Goal: Task Accomplishment & Management: Manage account settings

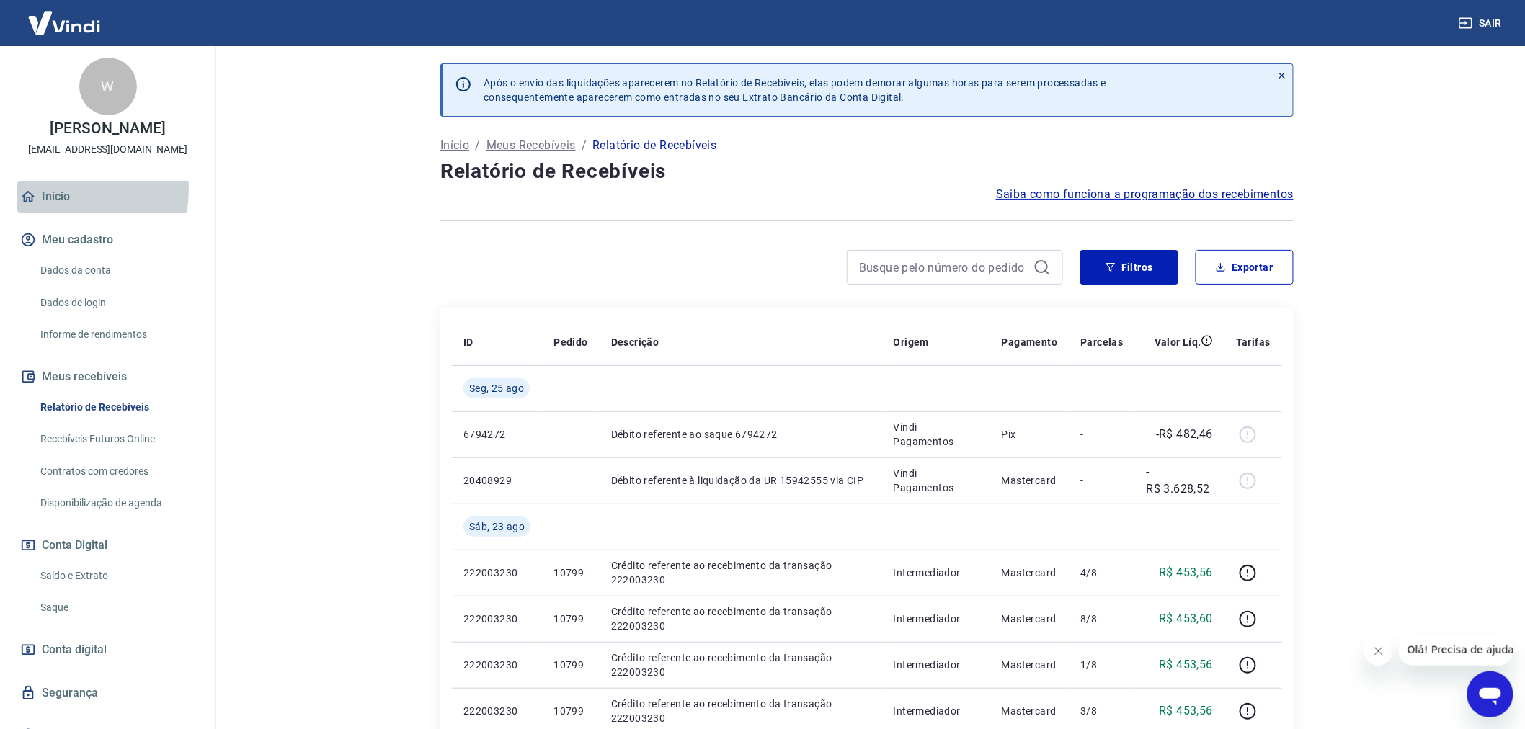
click at [61, 191] on link "Início" at bounding box center [107, 197] width 181 height 32
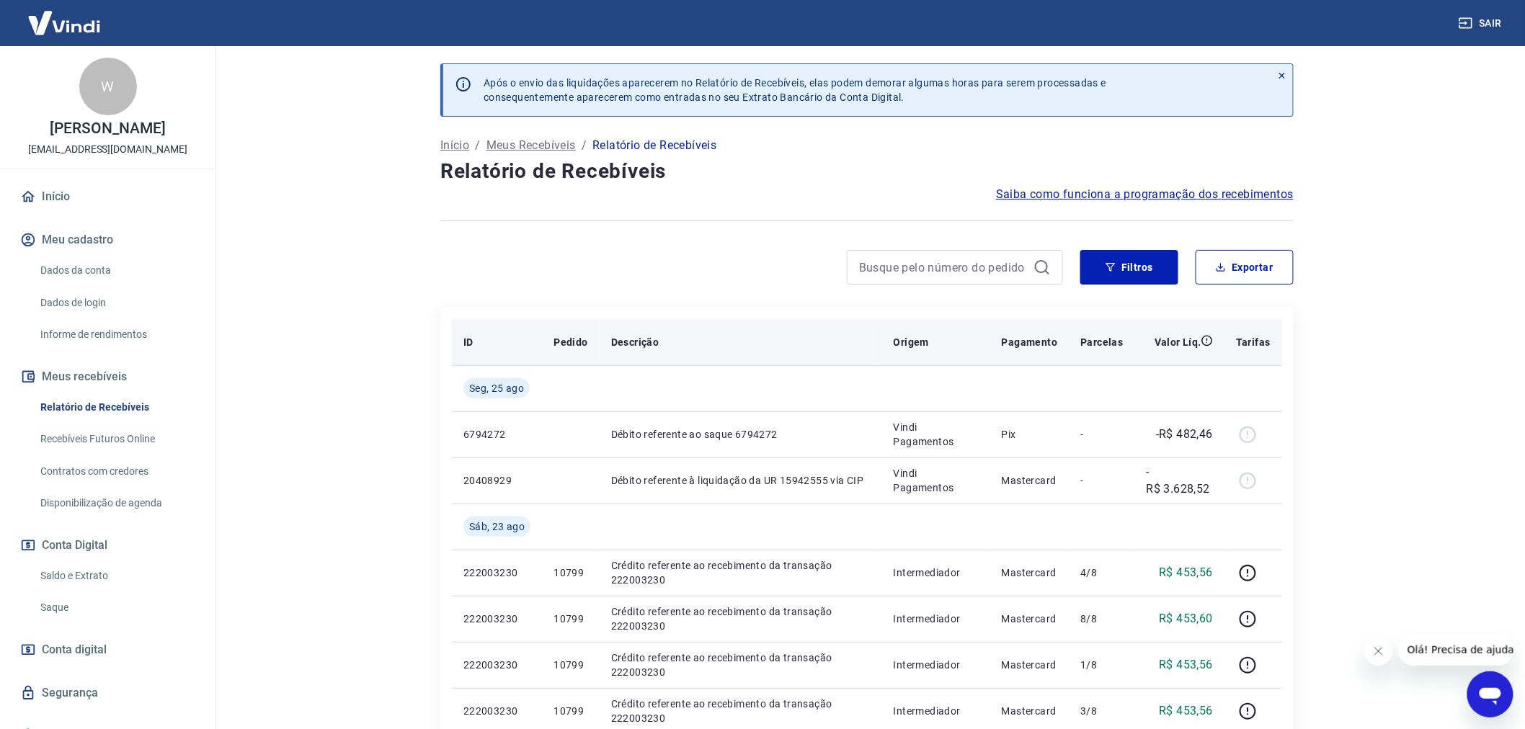
click at [1193, 344] on p "Valor Líq." at bounding box center [1177, 342] width 47 height 14
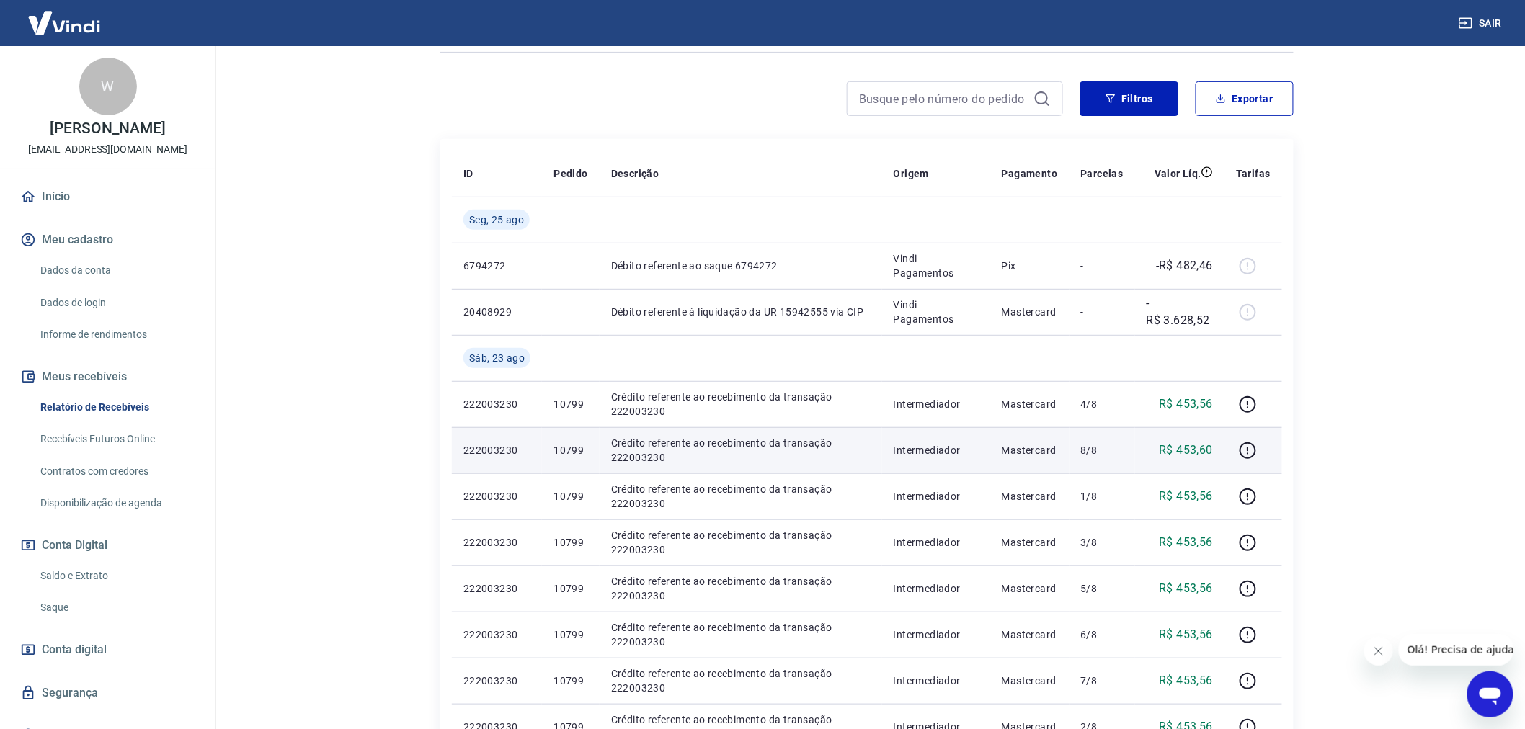
scroll to position [160, 0]
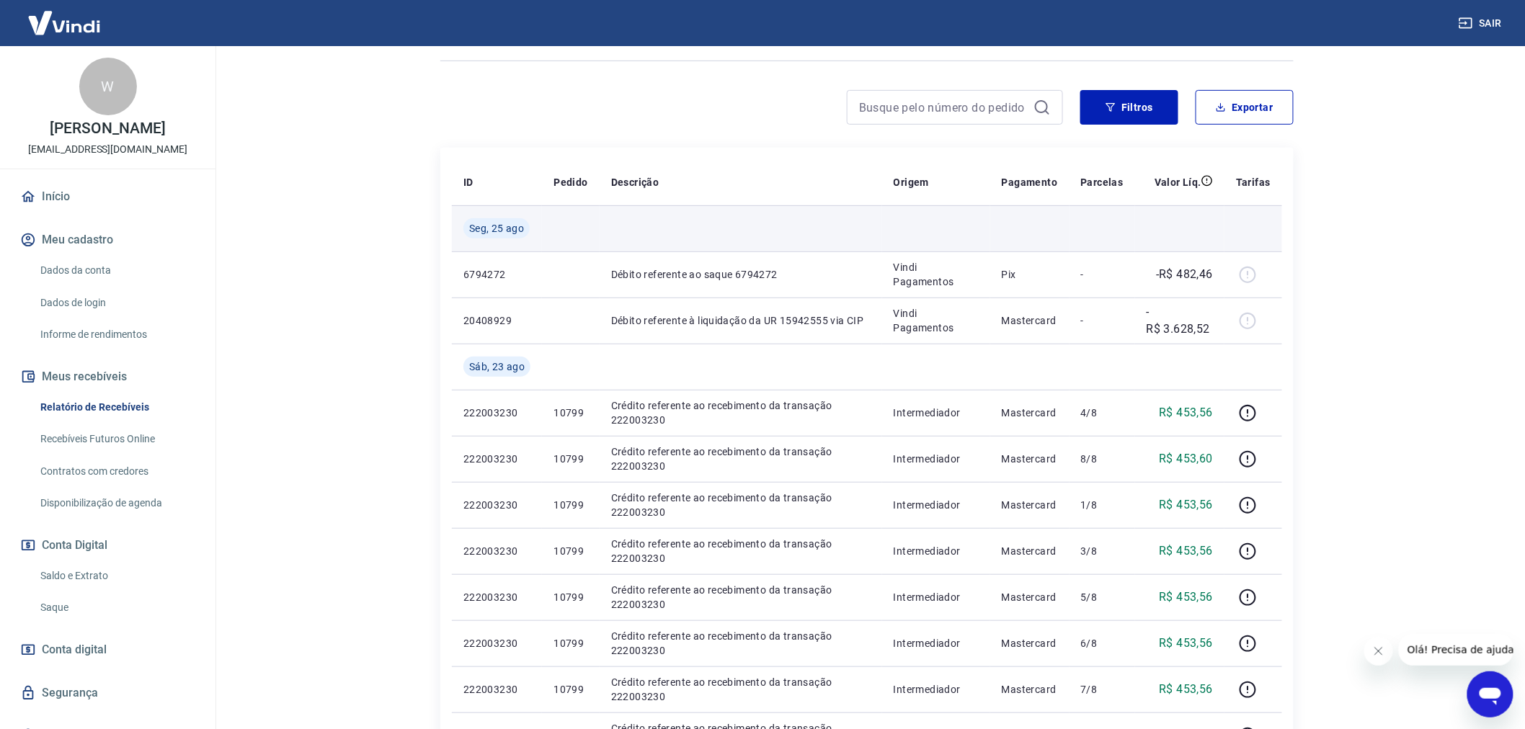
click at [565, 235] on td at bounding box center [570, 228] width 57 height 46
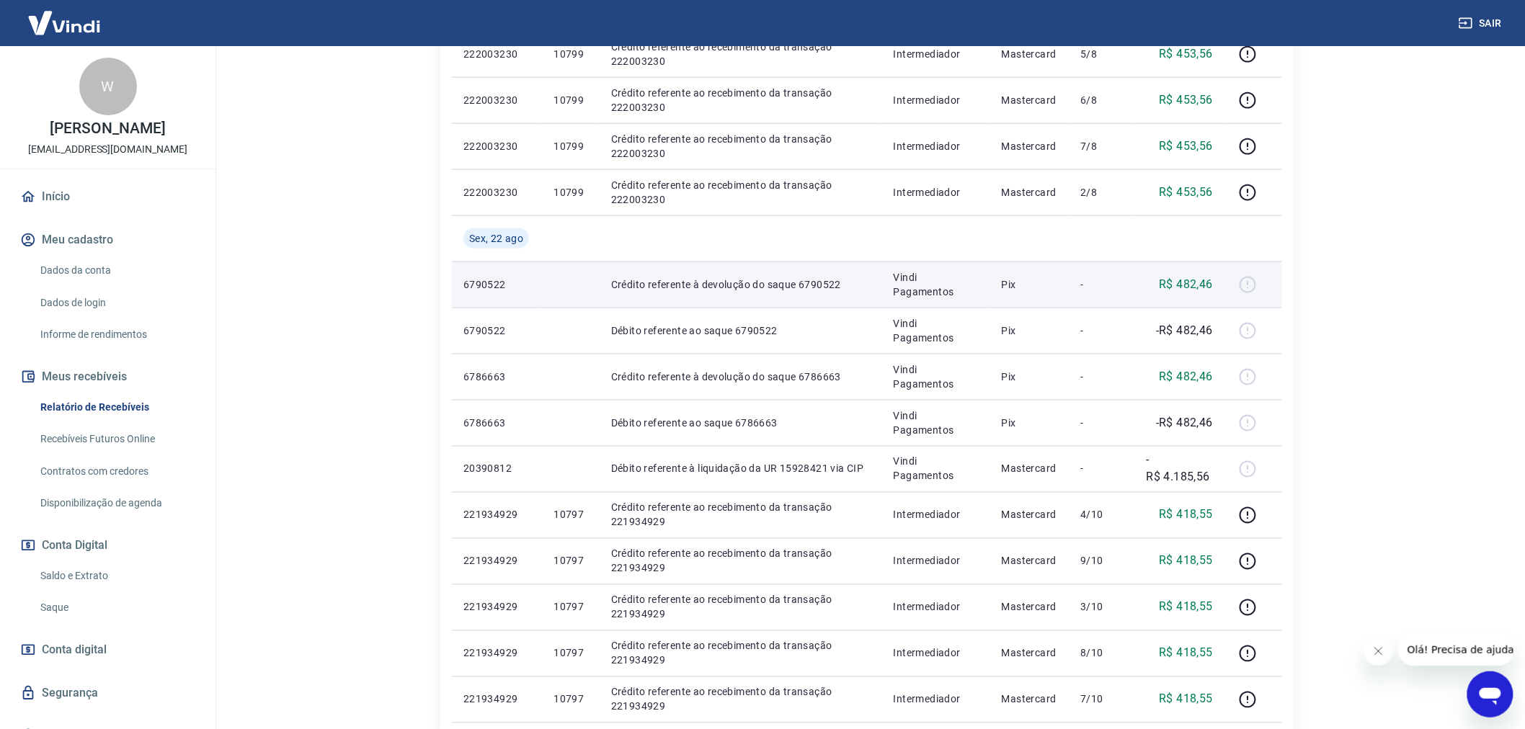
scroll to position [881, 0]
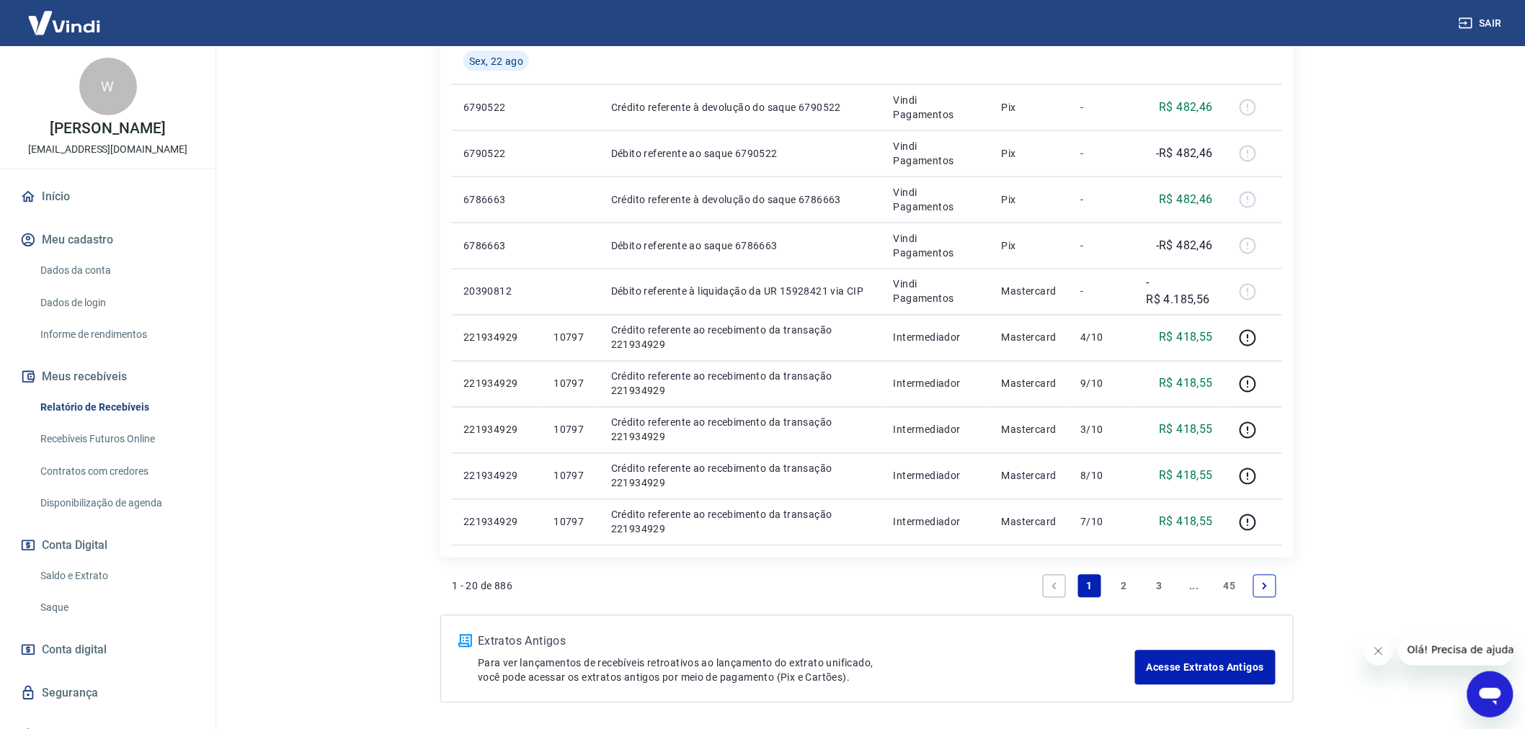
click at [1126, 585] on link "2" at bounding box center [1124, 586] width 23 height 23
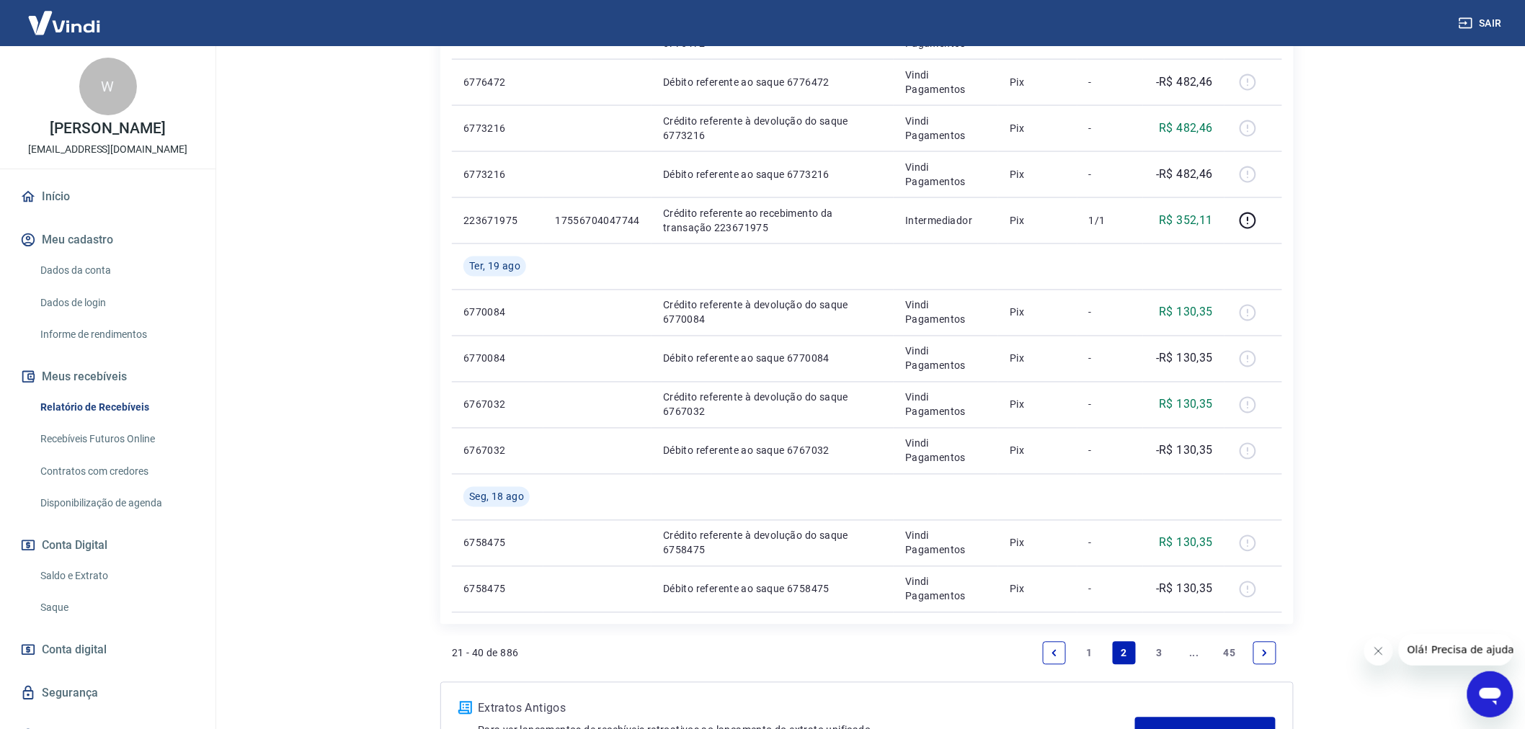
scroll to position [1025, 0]
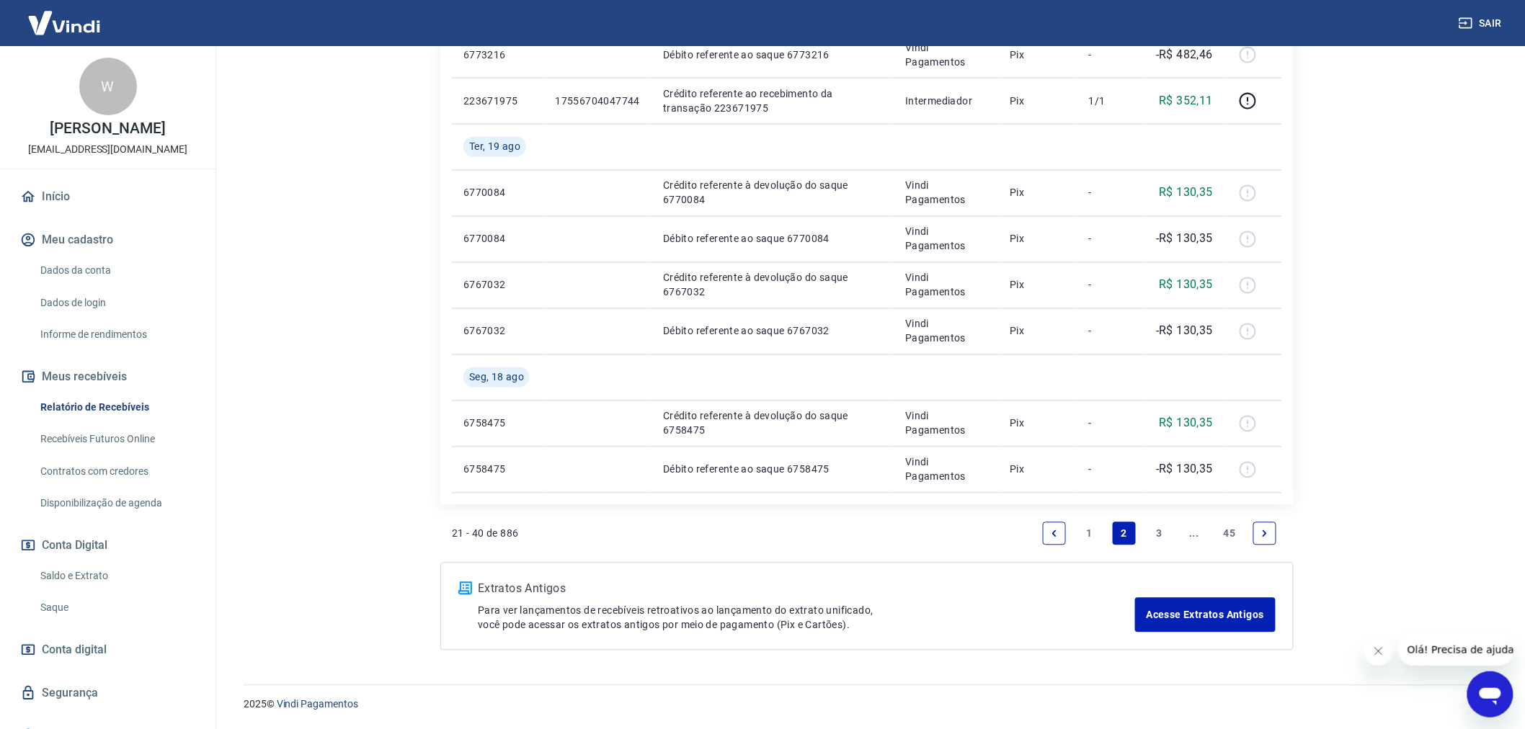
click at [1086, 529] on link "1" at bounding box center [1089, 533] width 23 height 23
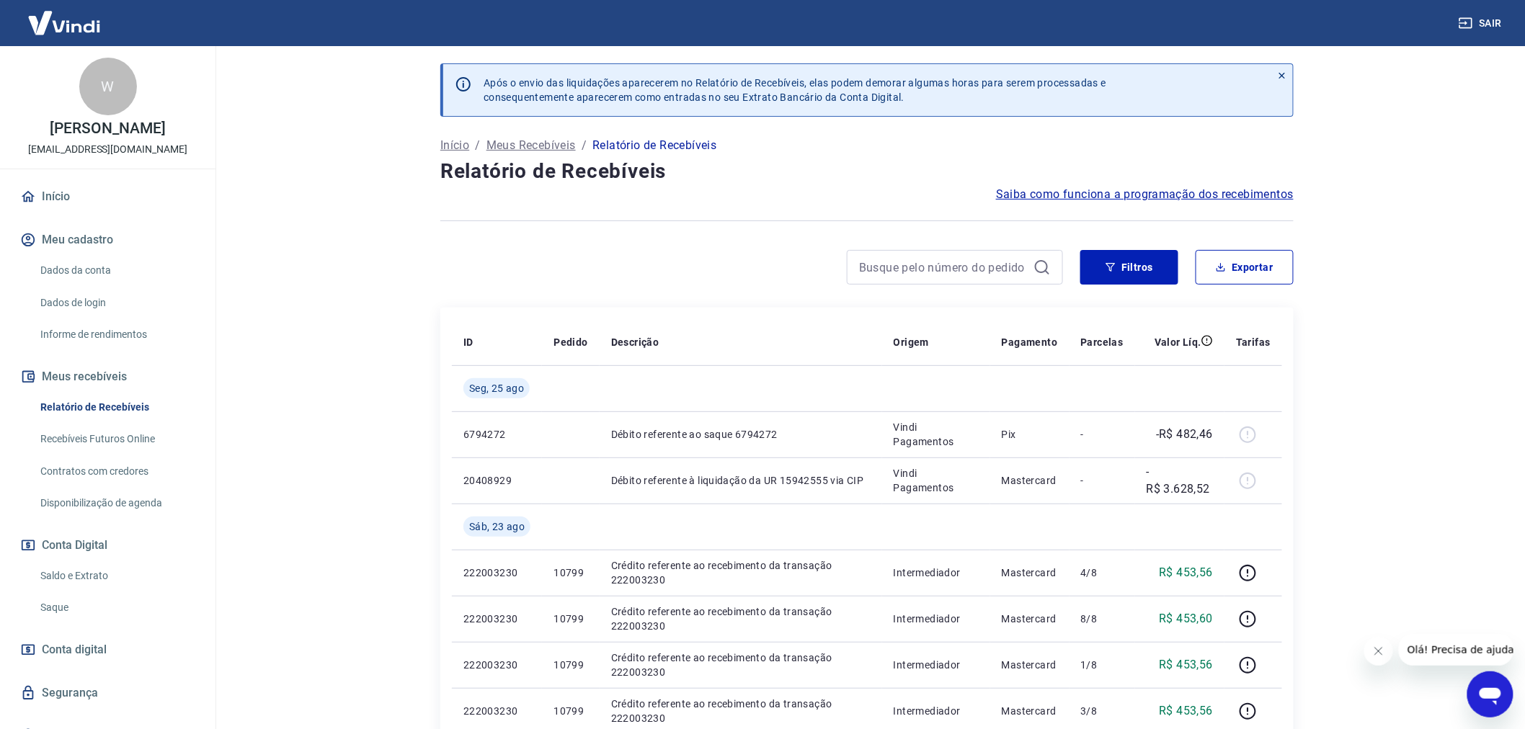
click at [66, 195] on link "Início" at bounding box center [107, 197] width 181 height 32
